Goal: Find specific page/section: Find specific page/section

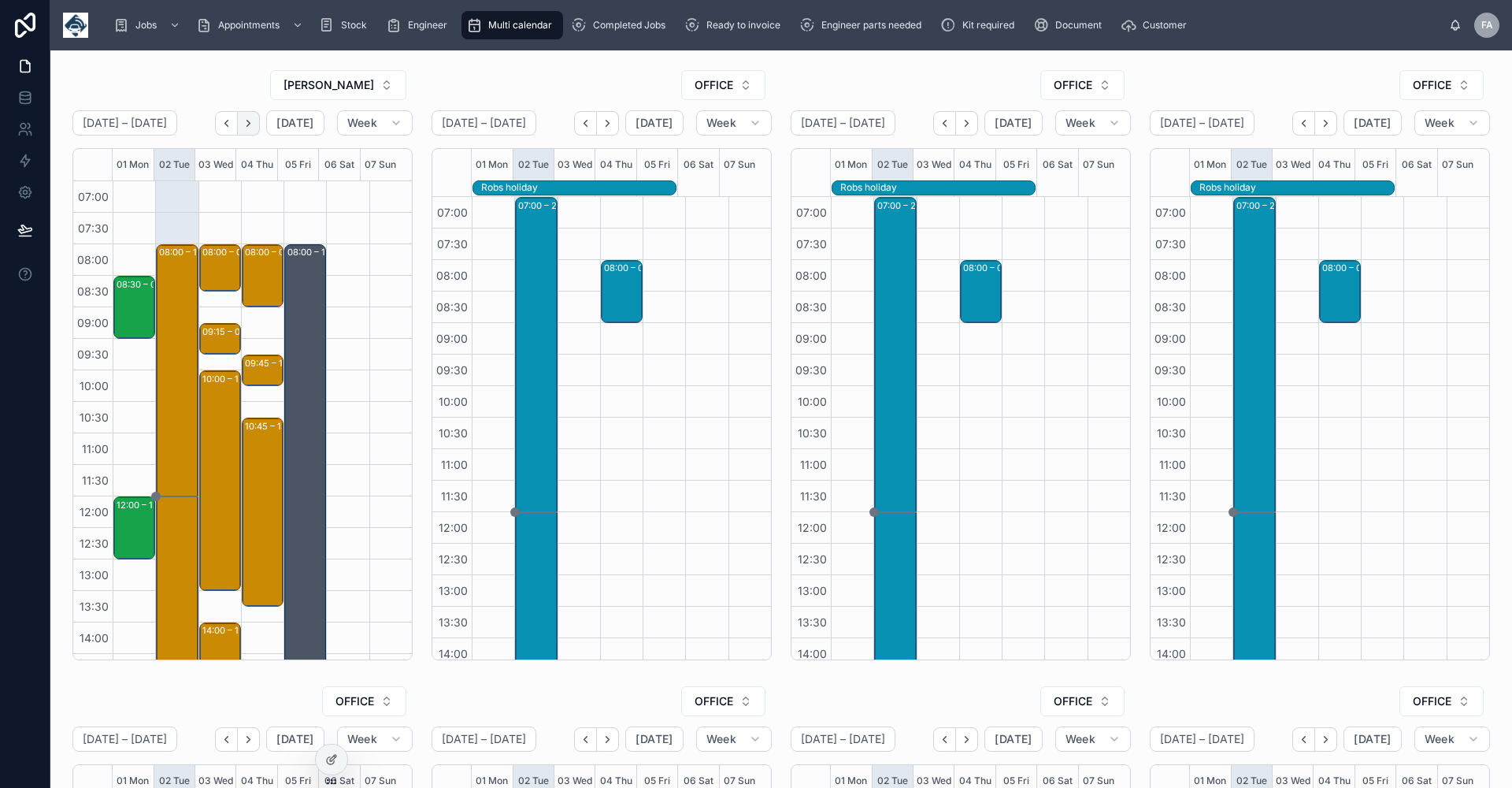
scroll to position [278, 0]
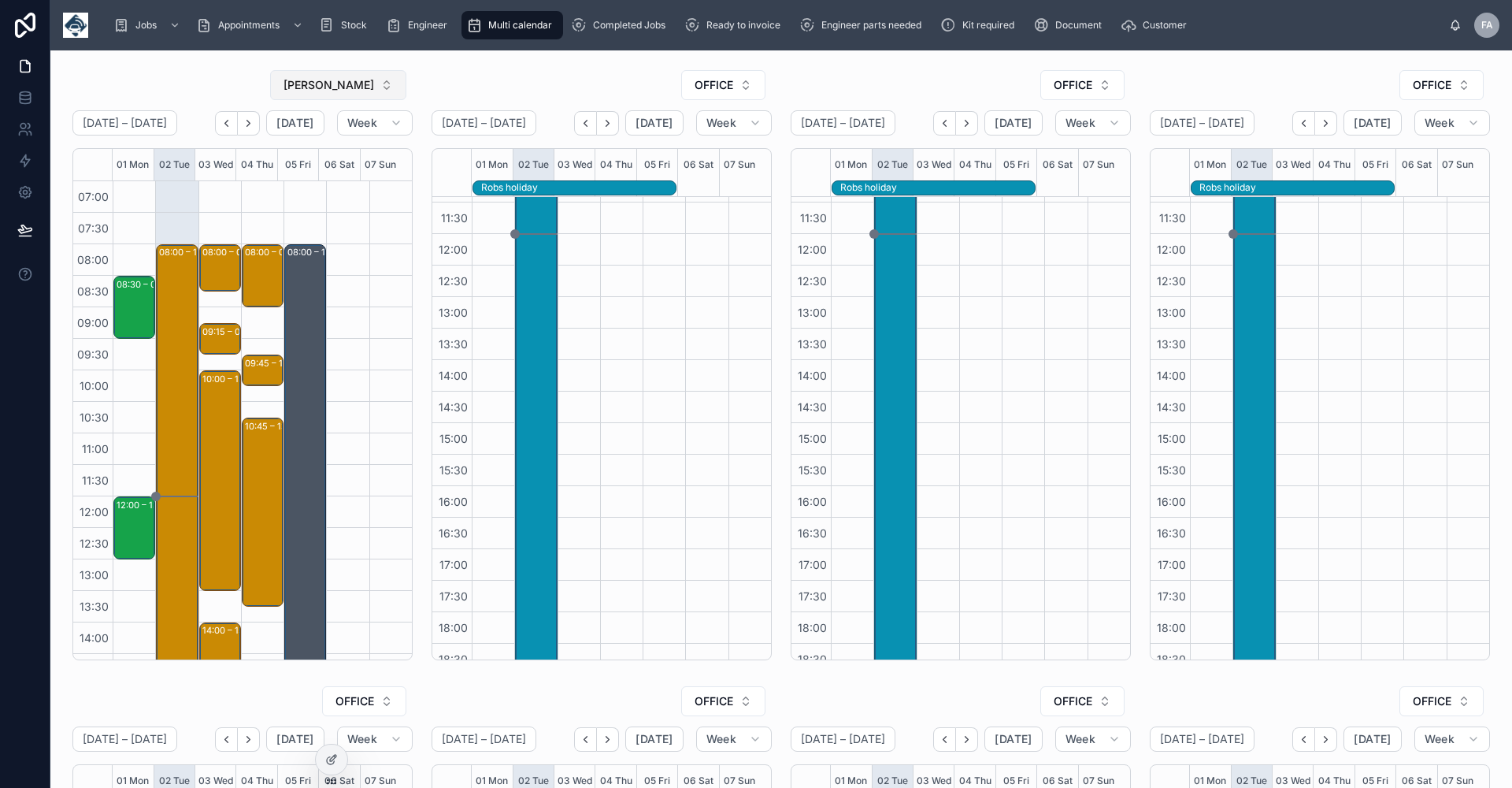
click at [384, 87] on button "[PERSON_NAME]" at bounding box center [337, 85] width 136 height 30
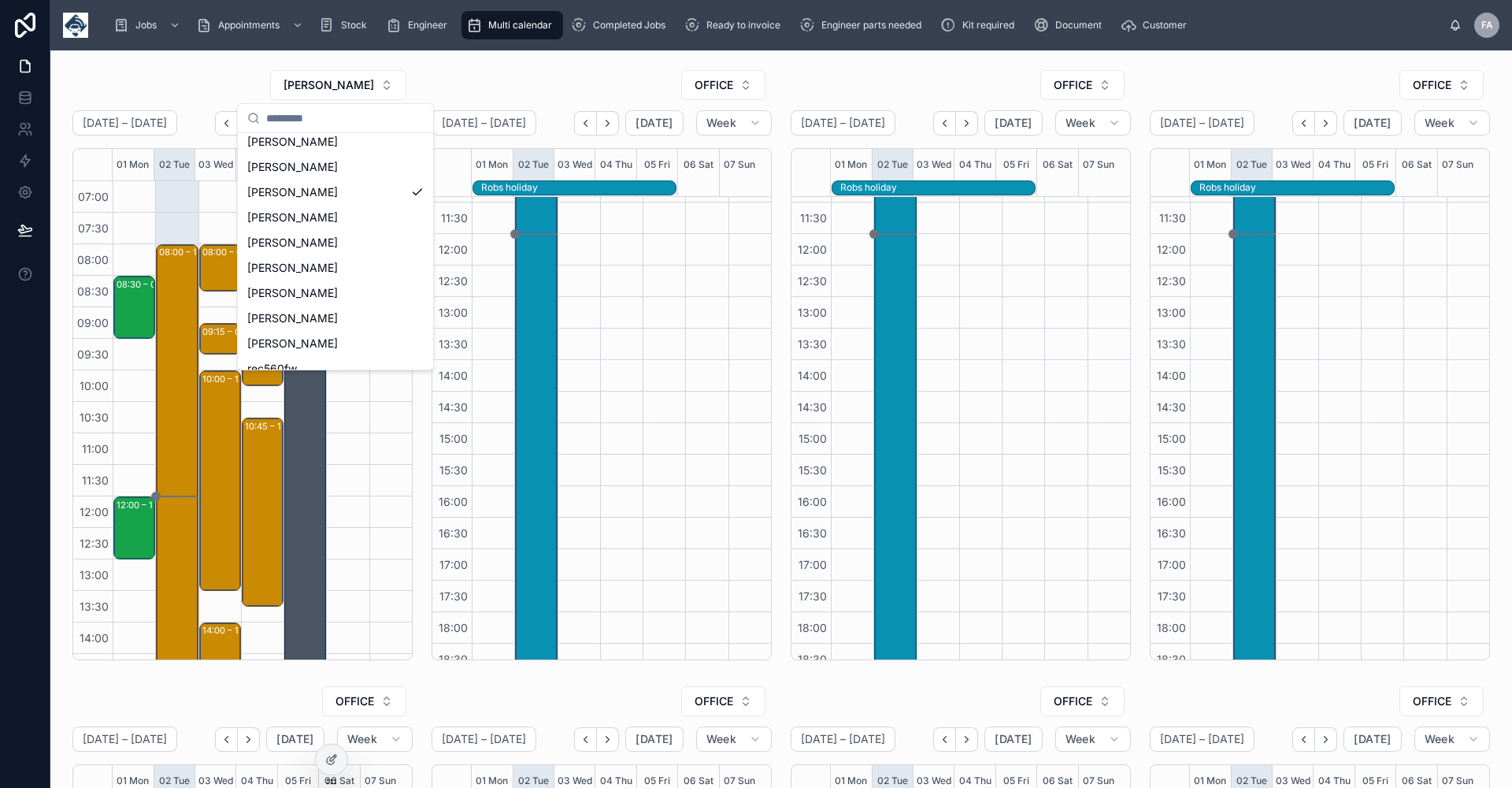
scroll to position [420, 0]
click at [296, 205] on span "[PERSON_NAME]" at bounding box center [292, 208] width 91 height 16
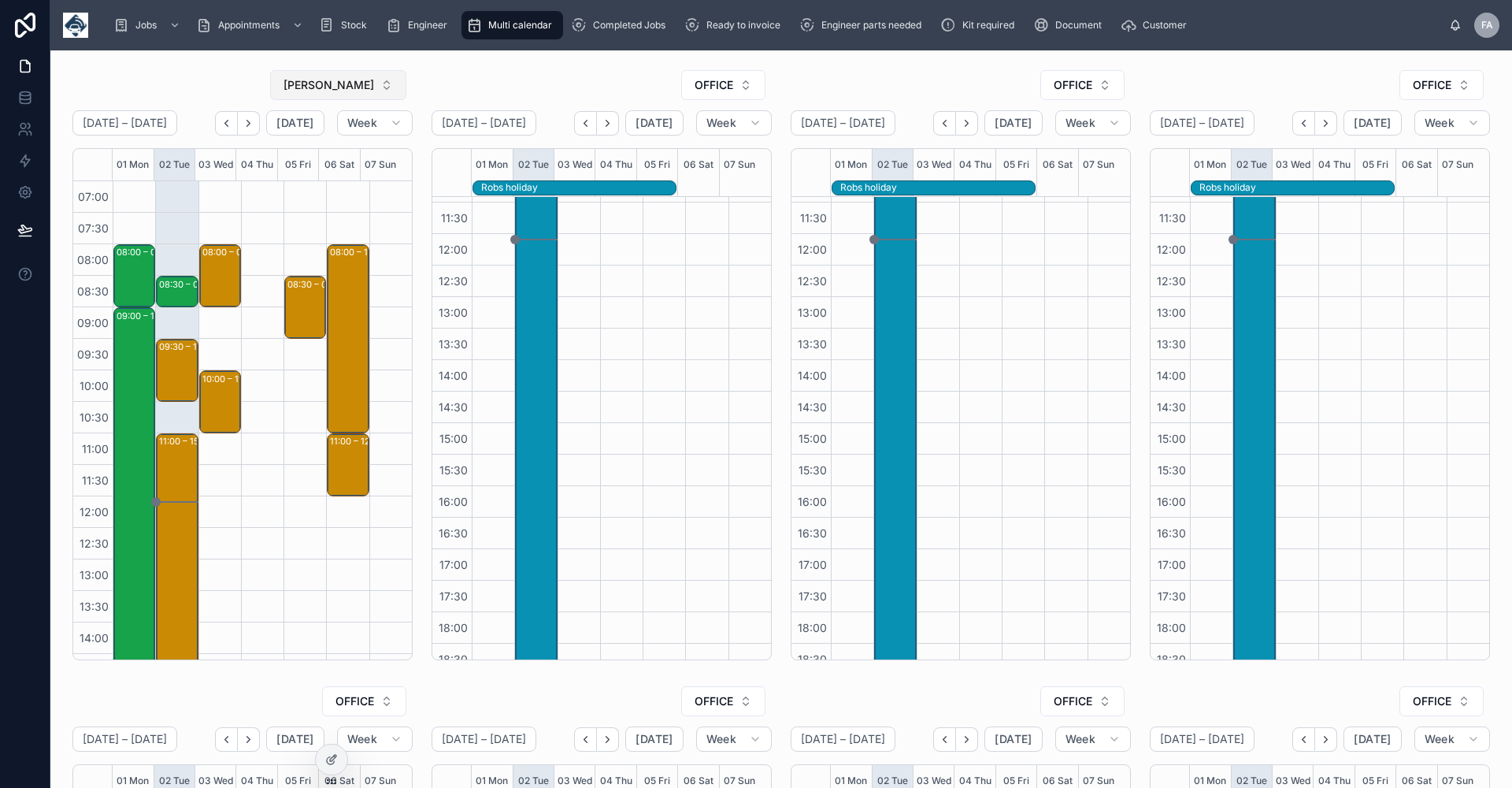
click at [382, 84] on button "[PERSON_NAME]" at bounding box center [337, 85] width 136 height 30
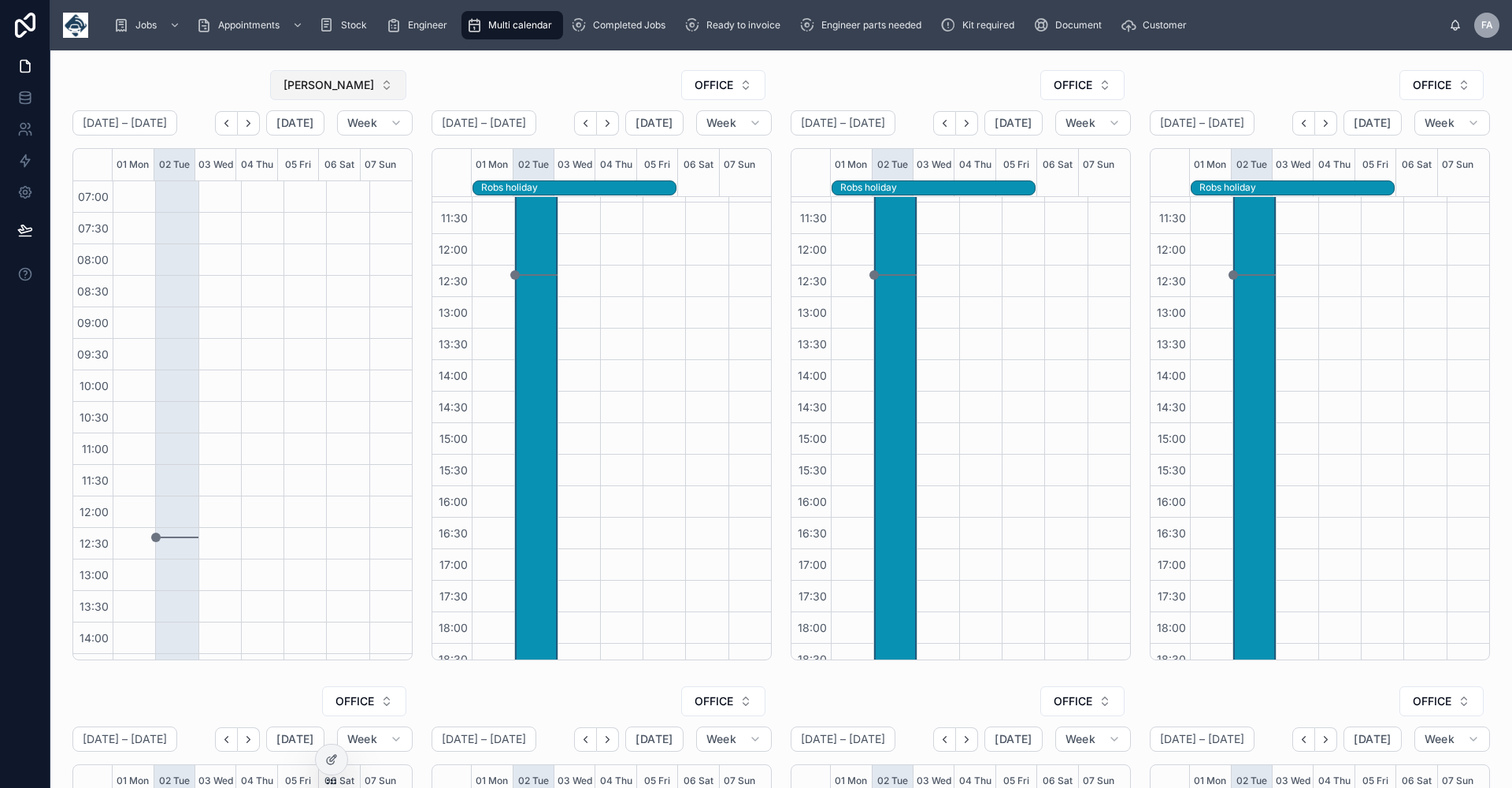
click at [382, 87] on button "[PERSON_NAME]" at bounding box center [337, 85] width 136 height 30
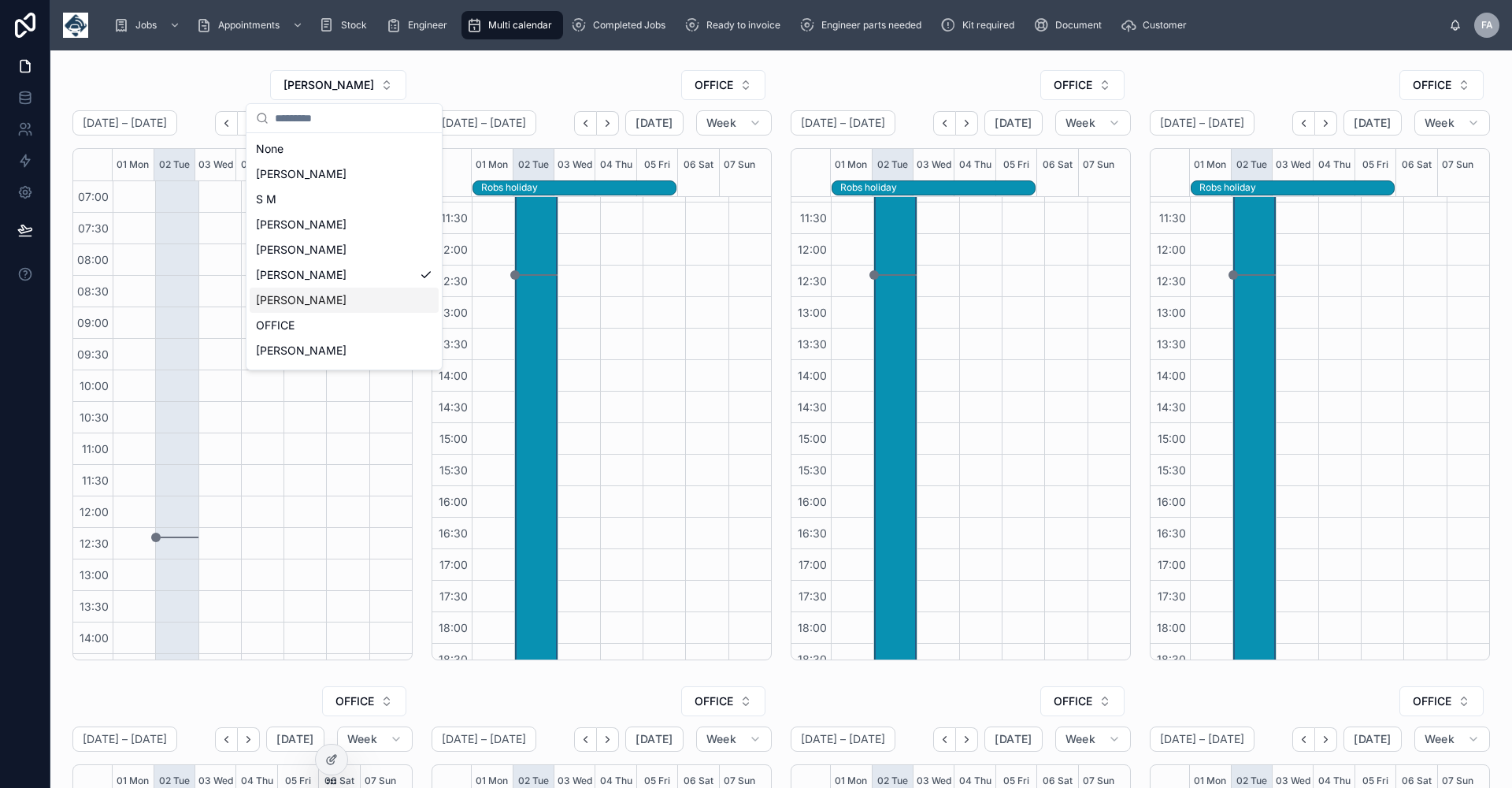
drag, startPoint x: 339, startPoint y: 302, endPoint x: 342, endPoint y: 289, distance: 13.3
click at [339, 301] on span "[PERSON_NAME]" at bounding box center [301, 300] width 91 height 16
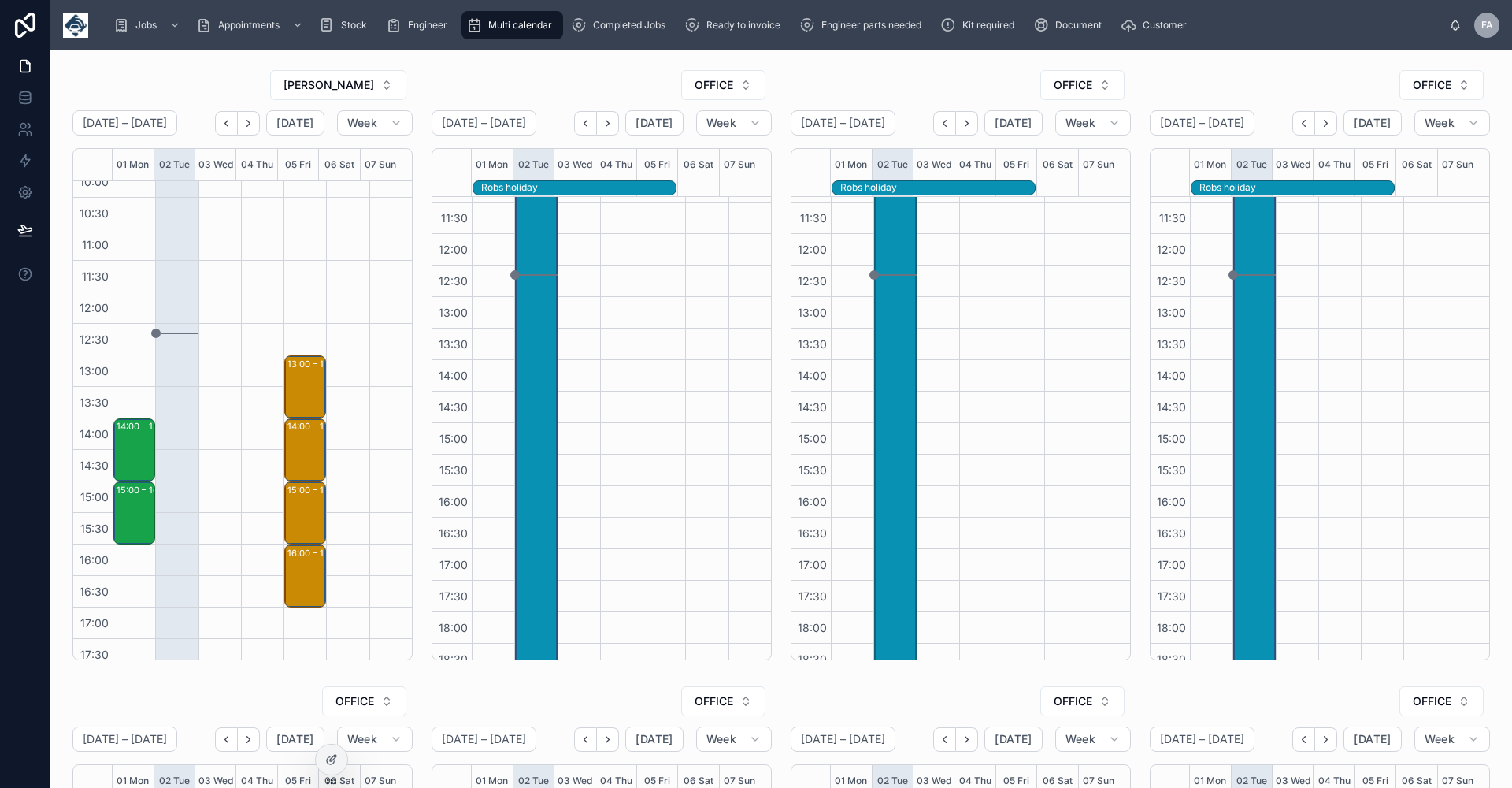
scroll to position [278, 0]
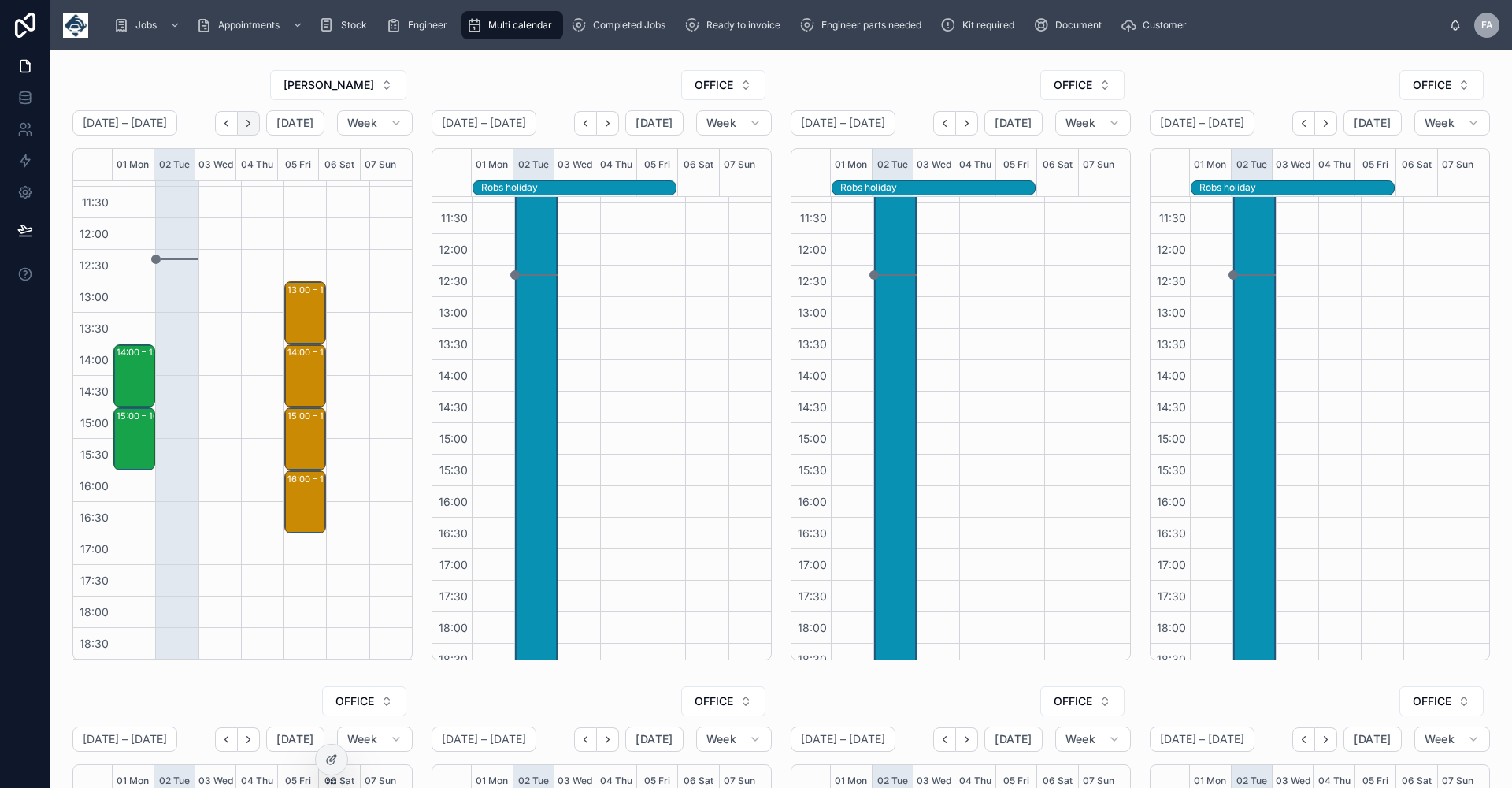
click at [252, 123] on icon "Next" at bounding box center [248, 123] width 12 height 12
